Goal: Information Seeking & Learning: Learn about a topic

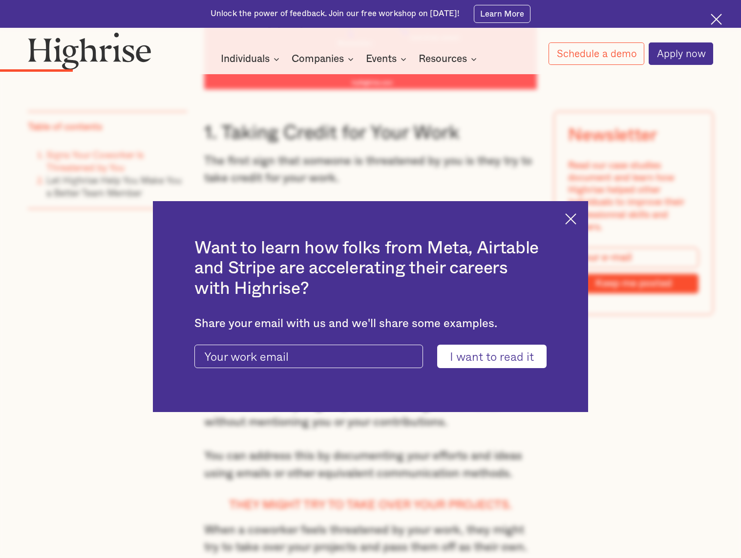
scroll to position [1544, 0]
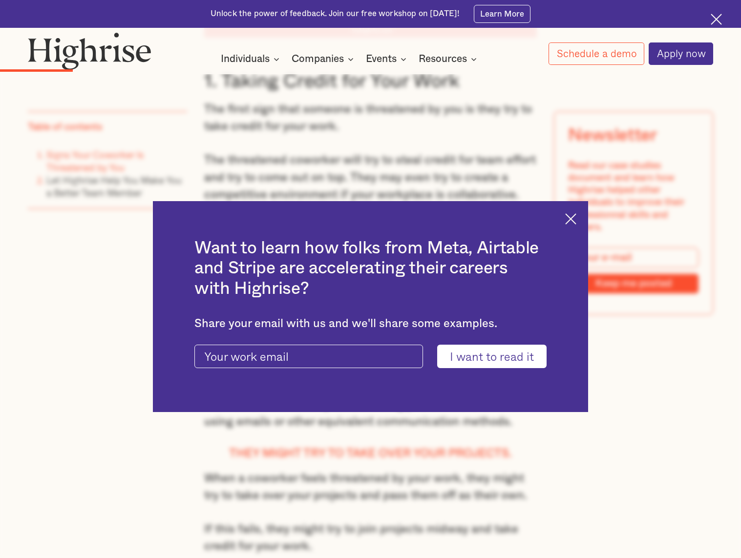
click at [572, 213] on div "Want to learn how folks from Meta, Airtable and Stripe are accelerating their c…" at bounding box center [370, 306] width 435 height 211
click at [570, 219] on img at bounding box center [570, 218] width 11 height 11
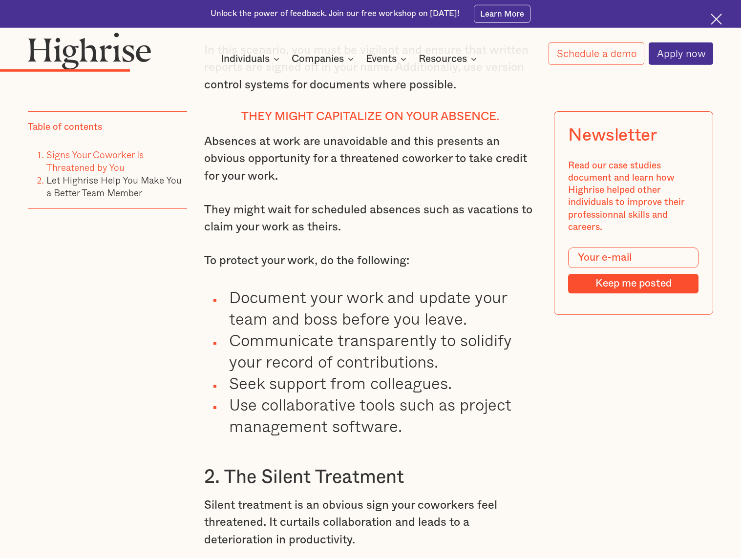
scroll to position [2291, 0]
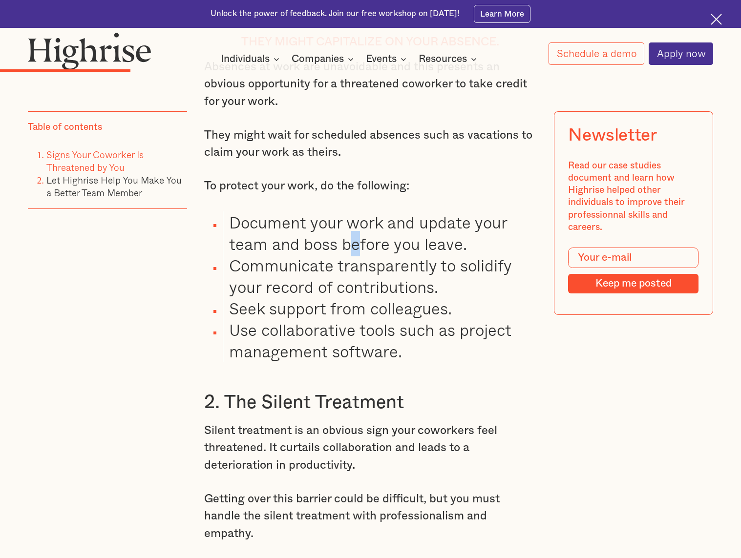
drag, startPoint x: 352, startPoint y: 233, endPoint x: 384, endPoint y: 240, distance: 32.5
click at [376, 237] on li "Document your work and update your team and boss before you leave." at bounding box center [380, 232] width 314 height 43
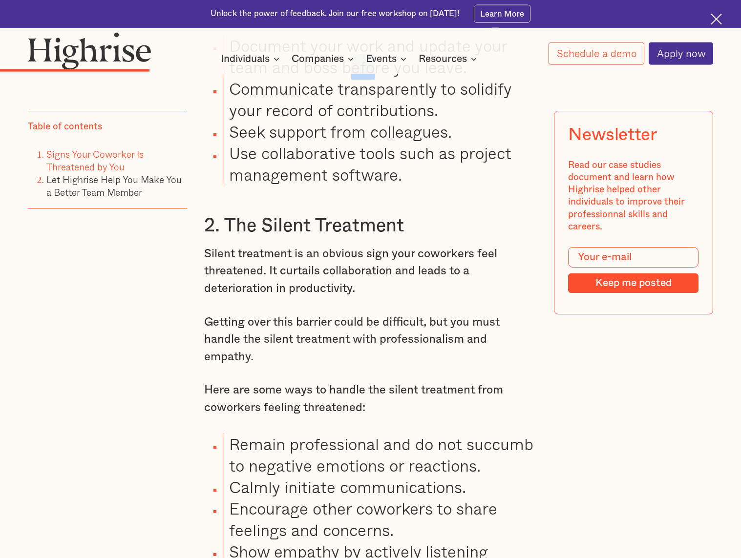
scroll to position [2540, 0]
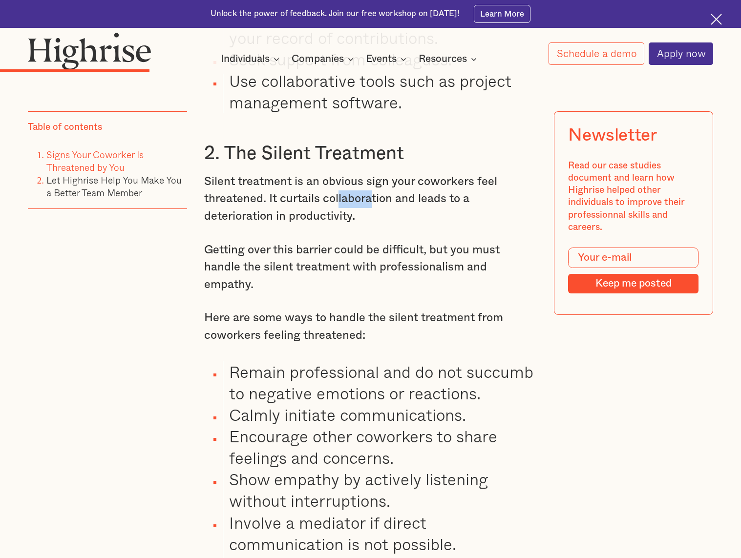
drag, startPoint x: 337, startPoint y: 197, endPoint x: 376, endPoint y: 195, distance: 38.6
click at [375, 195] on p "Silent treatment is an obvious sign your coworkers feel threatened. It curtails…" at bounding box center [370, 199] width 332 height 52
click at [377, 195] on p "Silent treatment is an obvious sign your coworkers feel threatened. It curtails…" at bounding box center [370, 199] width 332 height 52
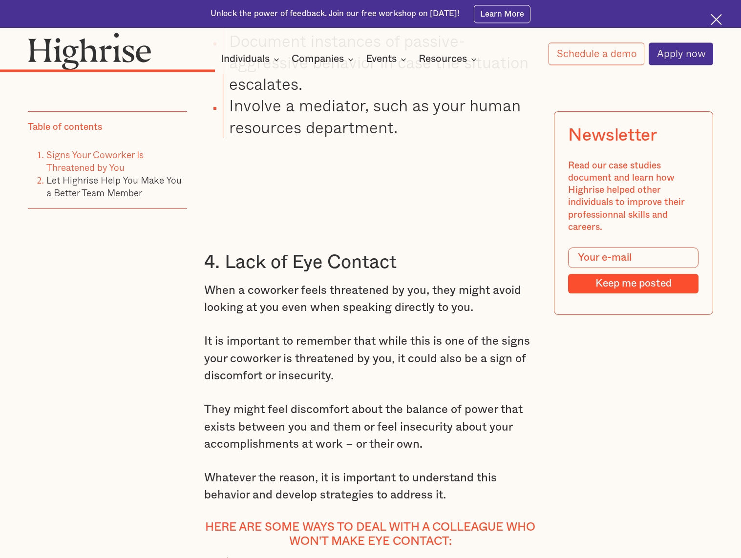
scroll to position [3635, 0]
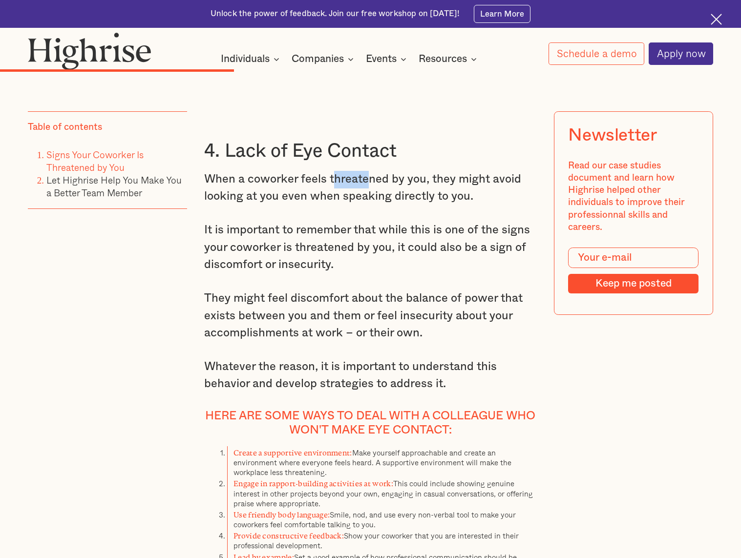
drag, startPoint x: 350, startPoint y: 173, endPoint x: 394, endPoint y: 174, distance: 44.4
click at [376, 175] on p "When a coworker feels threatened by you, they might avoid looking at you even w…" at bounding box center [370, 188] width 332 height 35
drag, startPoint x: 399, startPoint y: 175, endPoint x: 408, endPoint y: 178, distance: 8.8
click at [406, 177] on p "When a coworker feels threatened by you, they might avoid looking at you even w…" at bounding box center [370, 188] width 332 height 35
click at [418, 182] on p "When a coworker feels threatened by you, they might avoid looking at you even w…" at bounding box center [370, 188] width 332 height 35
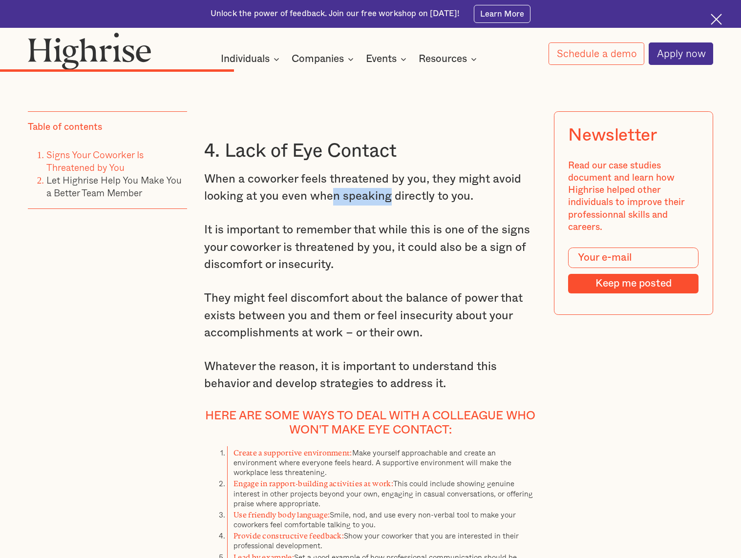
drag, startPoint x: 341, startPoint y: 181, endPoint x: 393, endPoint y: 186, distance: 51.5
click at [393, 186] on p "When a coworker feels threatened by you, they might avoid looking at you even w…" at bounding box center [370, 188] width 332 height 35
click at [393, 187] on p "When a coworker feels threatened by you, they might avoid looking at you even w…" at bounding box center [370, 188] width 332 height 35
drag, startPoint x: 304, startPoint y: 213, endPoint x: 358, endPoint y: 214, distance: 54.2
click at [355, 222] on p "It is important to remember that while this is one of the signs your coworker i…" at bounding box center [370, 248] width 332 height 52
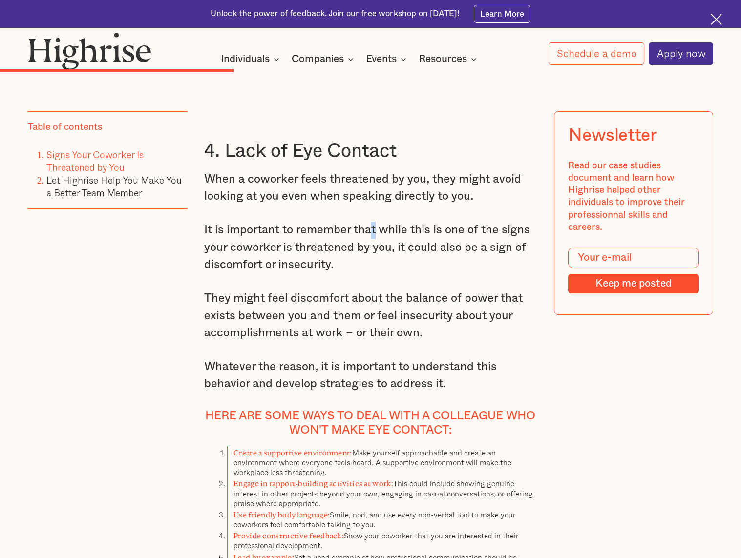
drag, startPoint x: 377, startPoint y: 217, endPoint x: 392, endPoint y: 219, distance: 15.2
click at [386, 222] on p "It is important to remember that while this is one of the signs your coworker i…" at bounding box center [370, 248] width 332 height 52
drag, startPoint x: 415, startPoint y: 220, endPoint x: 422, endPoint y: 221, distance: 6.9
click at [417, 222] on p "It is important to remember that while this is one of the signs your coworker i…" at bounding box center [370, 248] width 332 height 52
drag, startPoint x: 453, startPoint y: 222, endPoint x: 464, endPoint y: 223, distance: 11.2
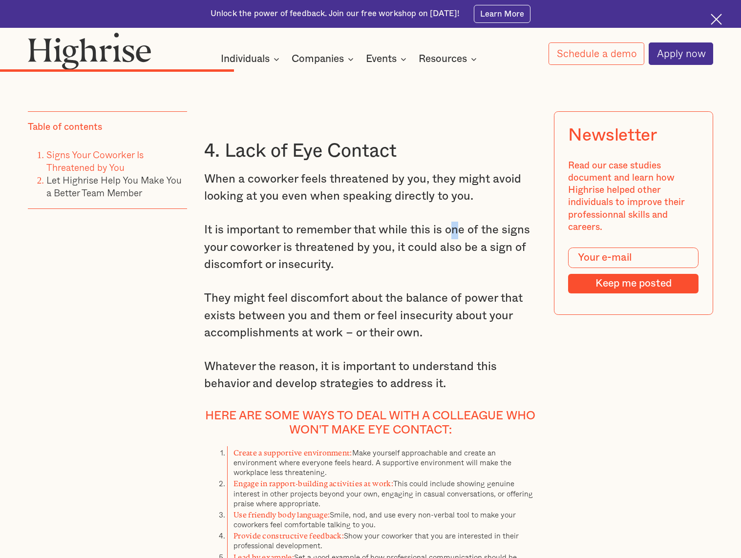
click at [460, 223] on p "It is important to remember that while this is one of the signs your coworker i…" at bounding box center [370, 248] width 332 height 52
click at [466, 223] on p "It is important to remember that while this is one of the signs your coworker i…" at bounding box center [370, 248] width 332 height 52
drag, startPoint x: 299, startPoint y: 228, endPoint x: 357, endPoint y: 232, distance: 58.3
click at [349, 232] on p "It is important to remember that while this is one of the signs your coworker i…" at bounding box center [370, 248] width 332 height 52
drag, startPoint x: 369, startPoint y: 232, endPoint x: 399, endPoint y: 233, distance: 30.8
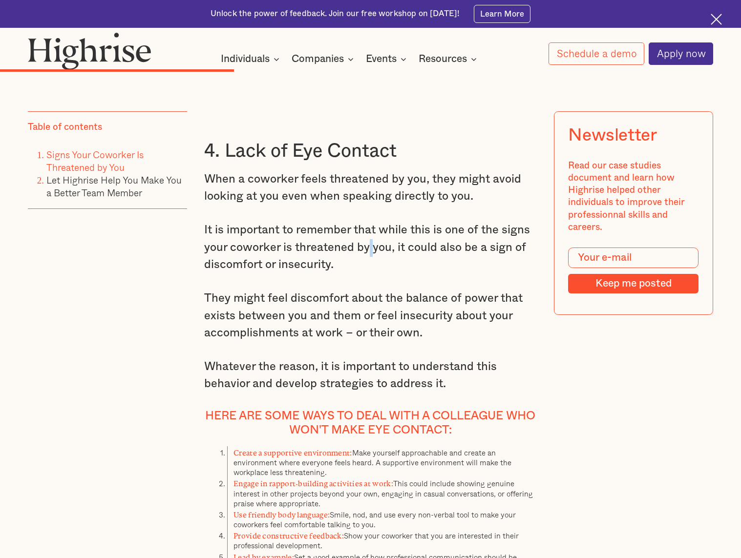
click at [375, 232] on p "It is important to remember that while this is one of the signs your coworker i…" at bounding box center [370, 248] width 332 height 52
click at [412, 236] on p "It is important to remember that while this is one of the signs your coworker i…" at bounding box center [370, 248] width 332 height 52
click at [420, 236] on p "It is important to remember that while this is one of the signs your coworker i…" at bounding box center [370, 248] width 332 height 52
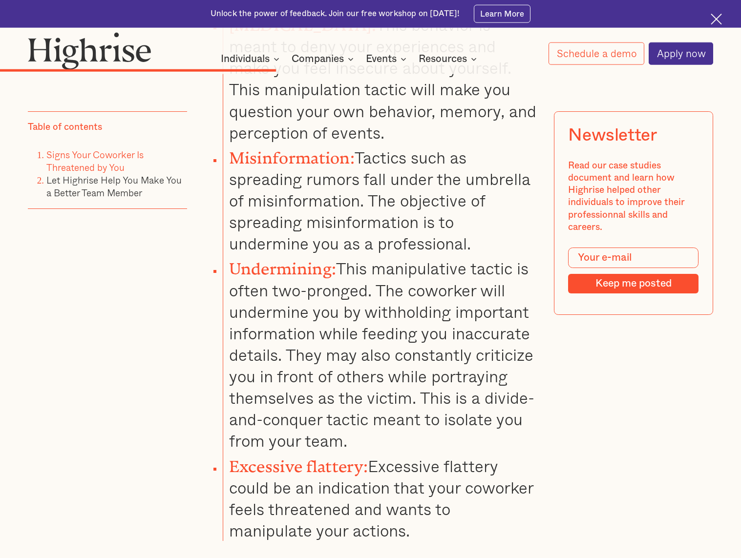
scroll to position [4482, 0]
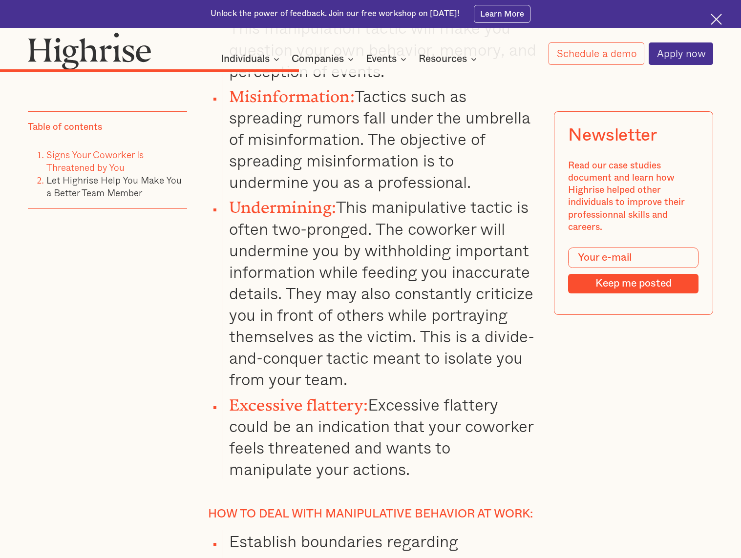
click at [350, 206] on li "Undermining: This manipulative tactic is often two-pronged. The coworker will u…" at bounding box center [380, 290] width 314 height 197
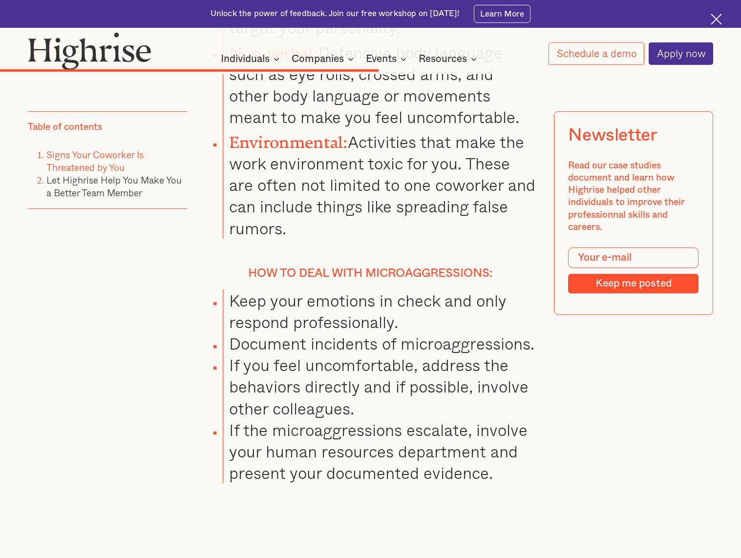
scroll to position [5528, 0]
